Goal: Navigation & Orientation: Find specific page/section

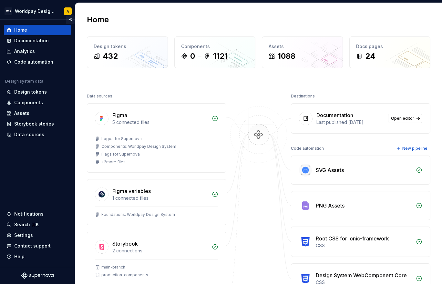
click at [70, 19] on button "Collapse sidebar" at bounding box center [70, 19] width 9 height 9
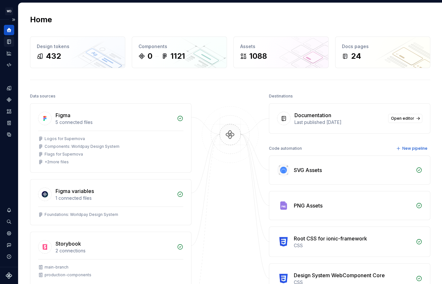
click at [9, 41] on icon "Documentation" at bounding box center [9, 42] width 3 height 4
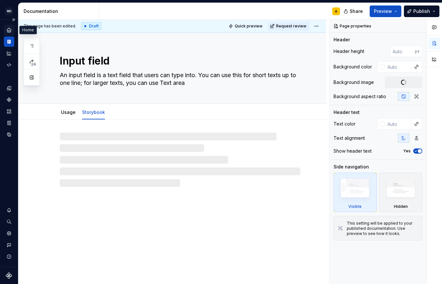
click at [9, 30] on icon "Home" at bounding box center [9, 30] width 4 height 4
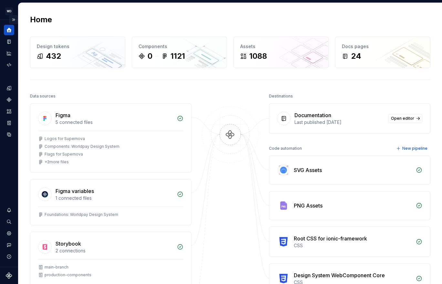
click at [13, 18] on button "Expand sidebar" at bounding box center [13, 19] width 9 height 9
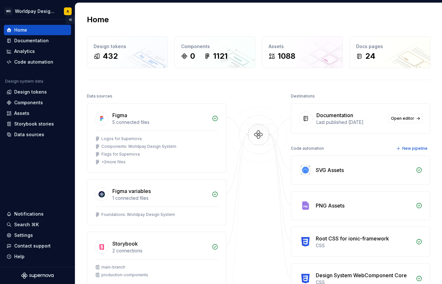
click at [70, 21] on button "Collapse sidebar" at bounding box center [70, 19] width 9 height 9
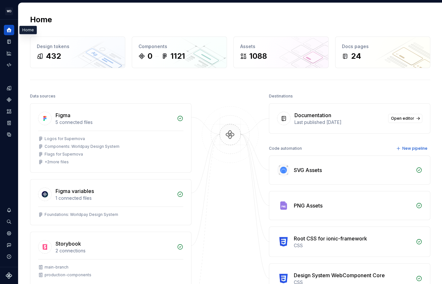
click at [8, 29] on icon "Home" at bounding box center [9, 30] width 5 height 5
click at [0, 0] on button "Expand sidebar" at bounding box center [0, 0] width 0 height 0
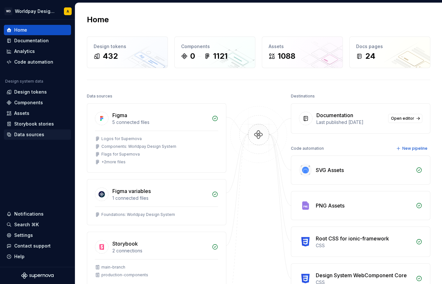
click at [32, 135] on div "Data sources" at bounding box center [29, 134] width 30 height 6
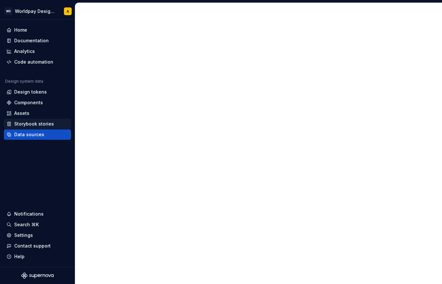
click at [33, 121] on div "Storybook stories" at bounding box center [34, 124] width 40 height 6
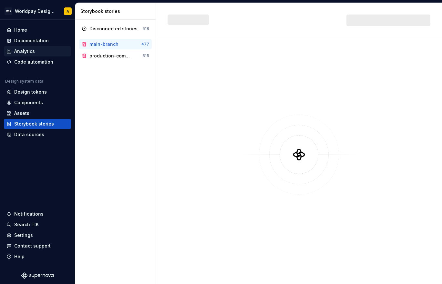
click at [35, 55] on div "Analytics" at bounding box center [37, 51] width 67 height 10
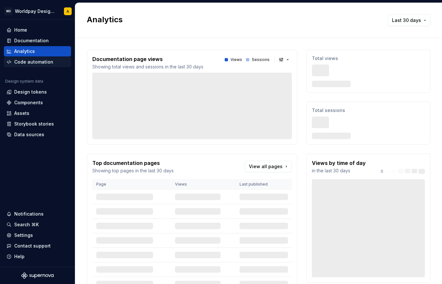
click at [34, 62] on div "Code automation" at bounding box center [33, 62] width 39 height 6
